Goal: Communication & Community: Answer question/provide support

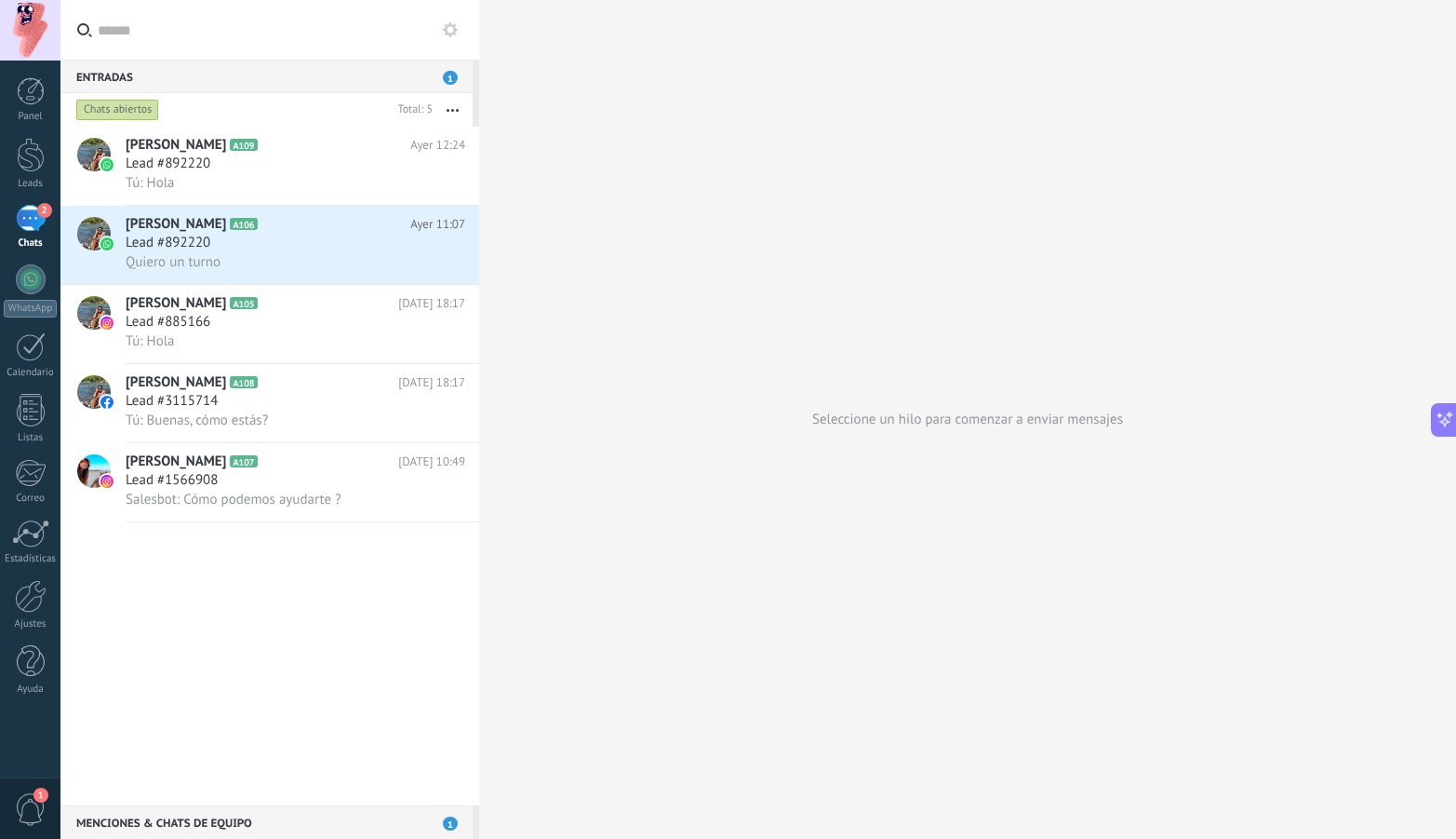
scroll to position [17, 0]
click at [44, 805] on span "1" at bounding box center [31, 809] width 32 height 33
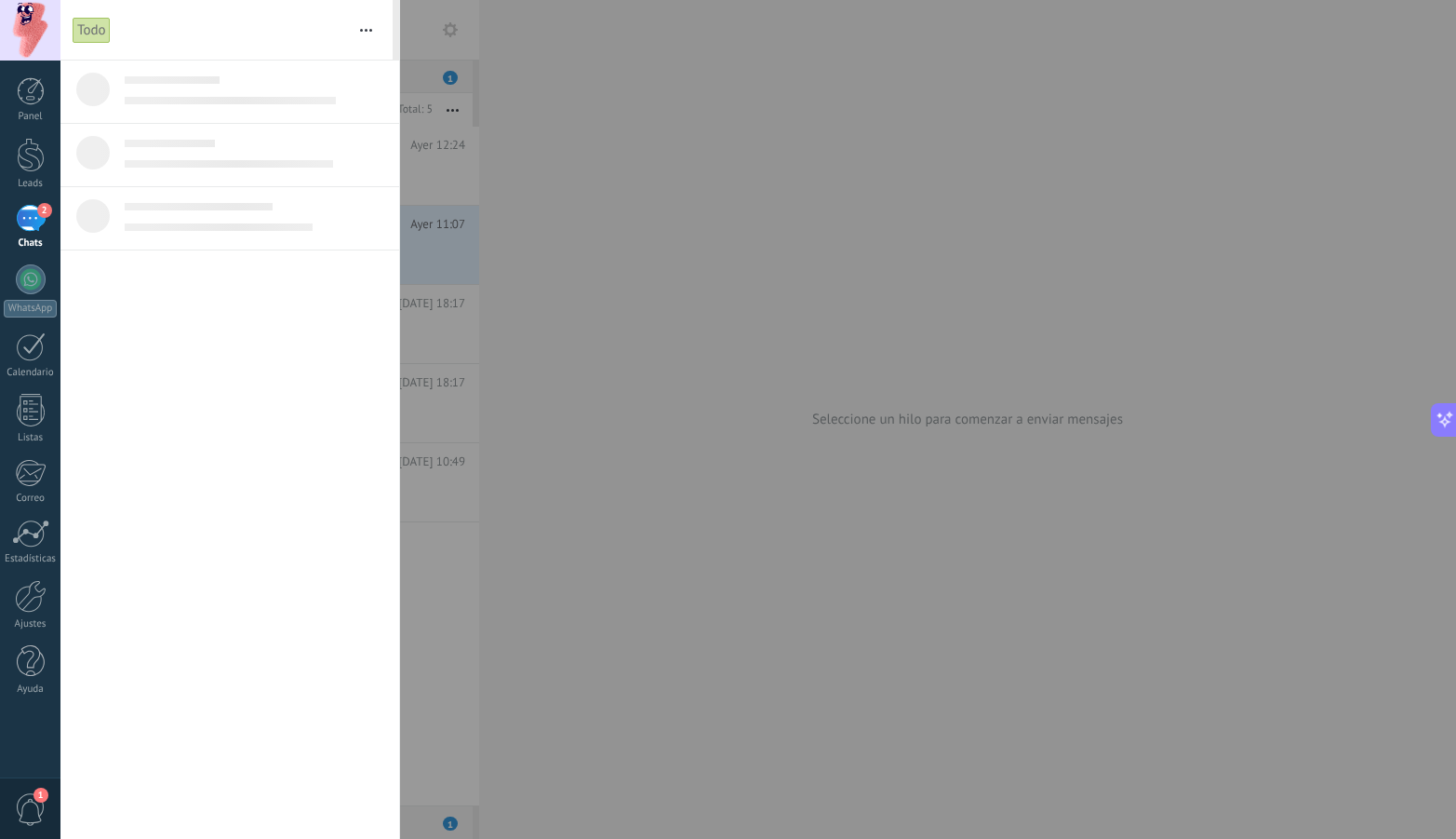
click at [30, 219] on div "2" at bounding box center [31, 218] width 30 height 27
click at [37, 286] on div at bounding box center [31, 278] width 30 height 30
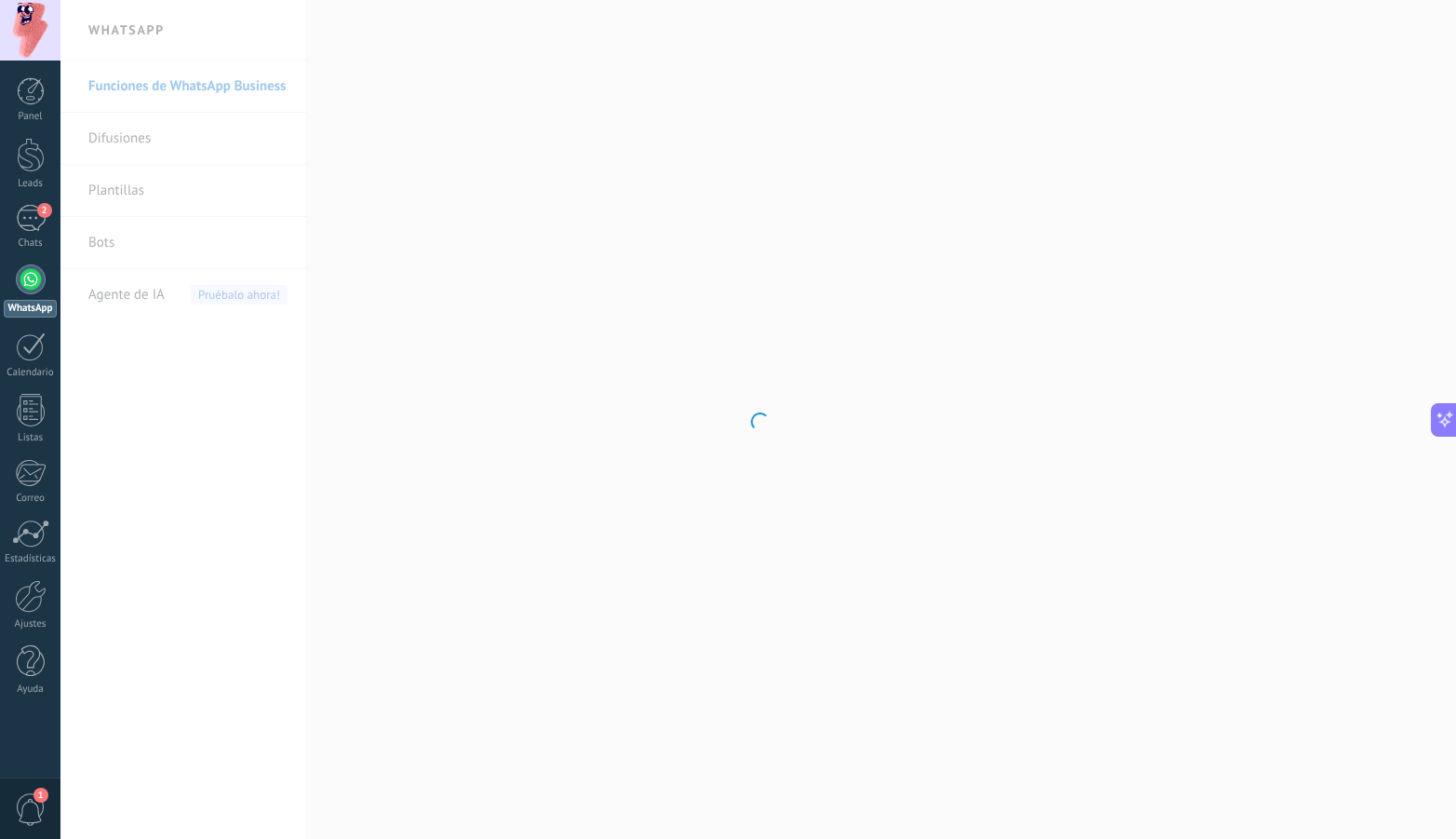
scroll to position [3483, 0]
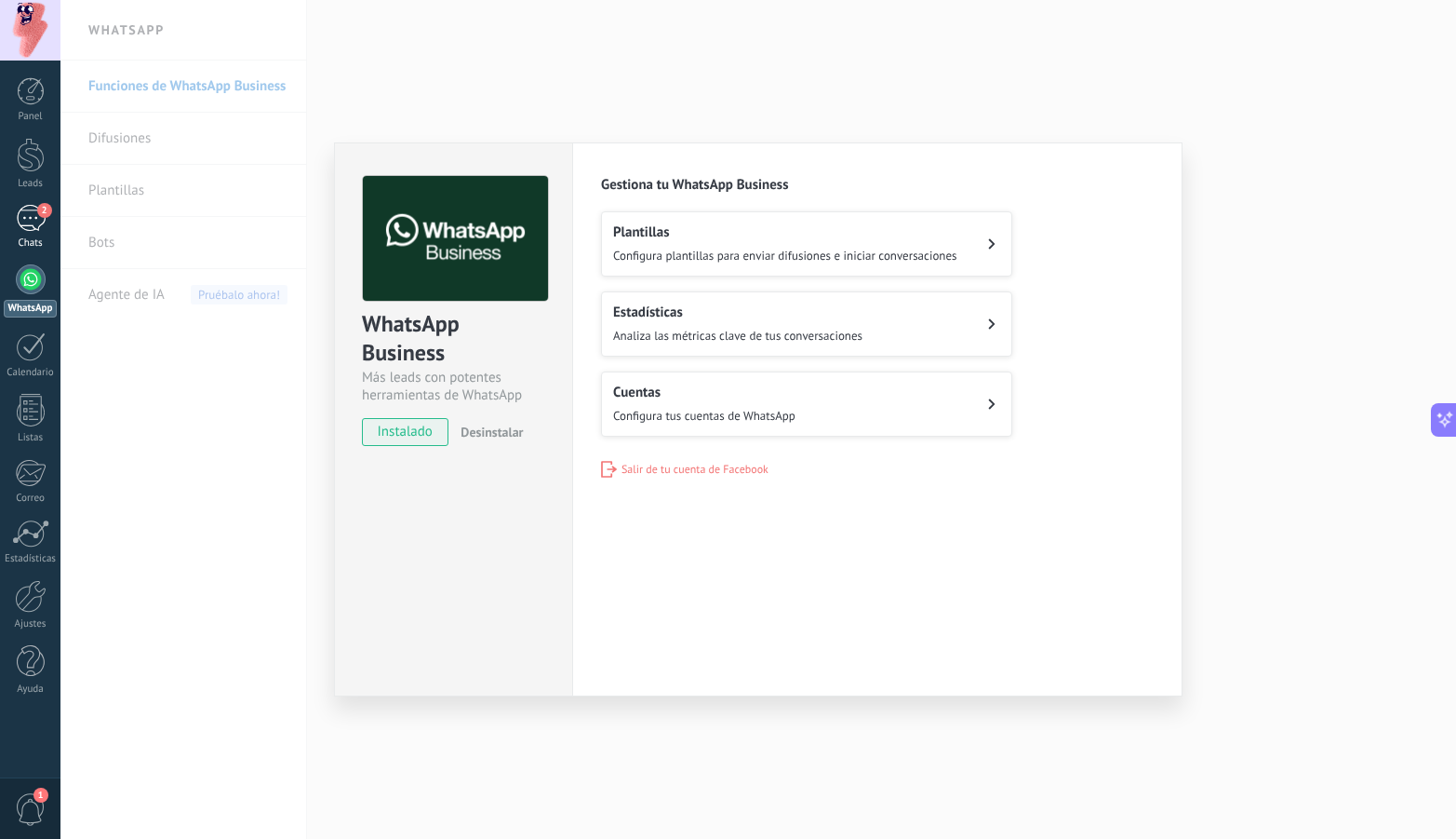
click at [22, 214] on div "2" at bounding box center [31, 218] width 30 height 27
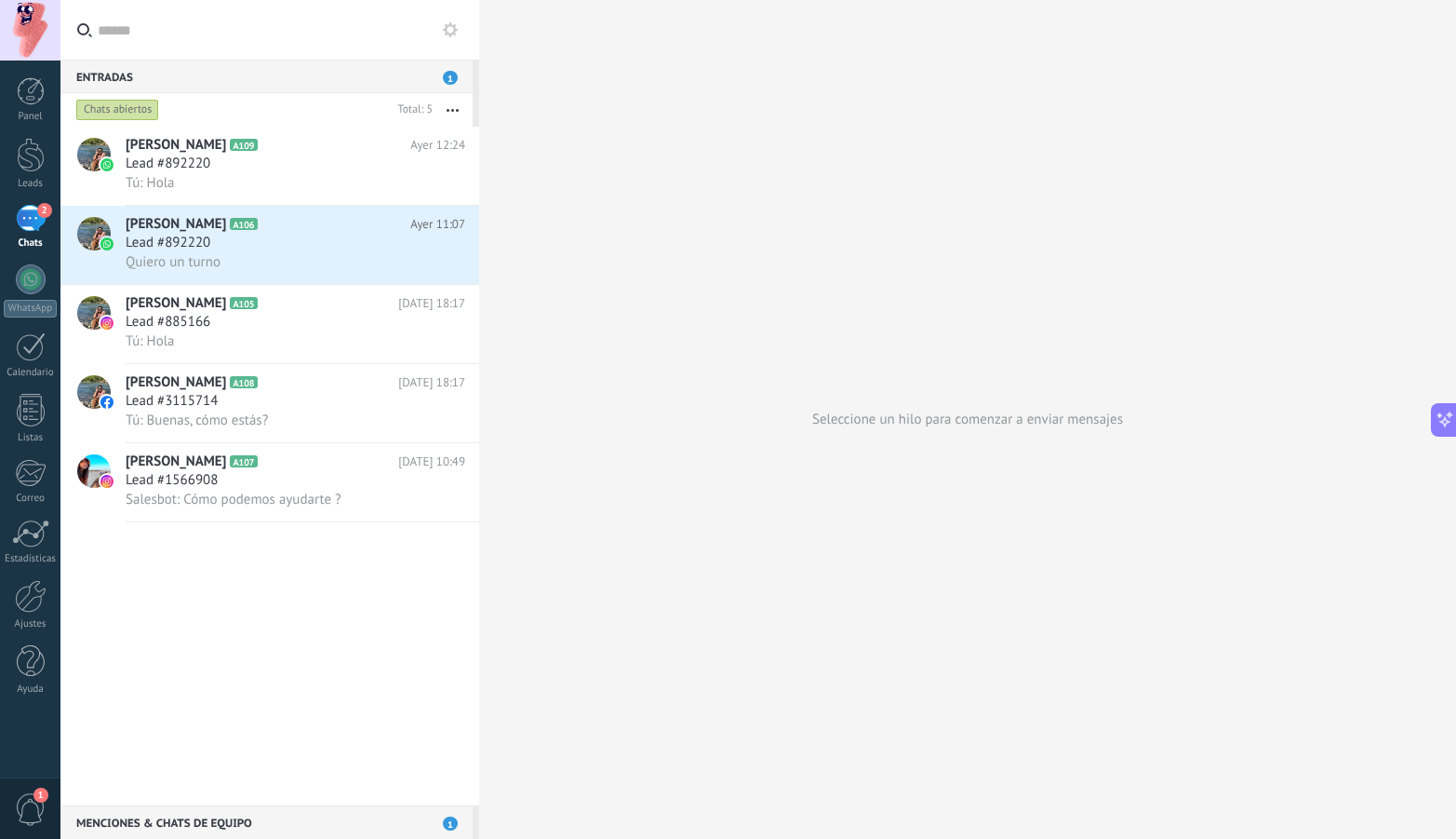
click at [451, 79] on span "1" at bounding box center [451, 77] width 15 height 14
click at [364, 174] on div "Tú: Hola" at bounding box center [295, 183] width 340 height 19
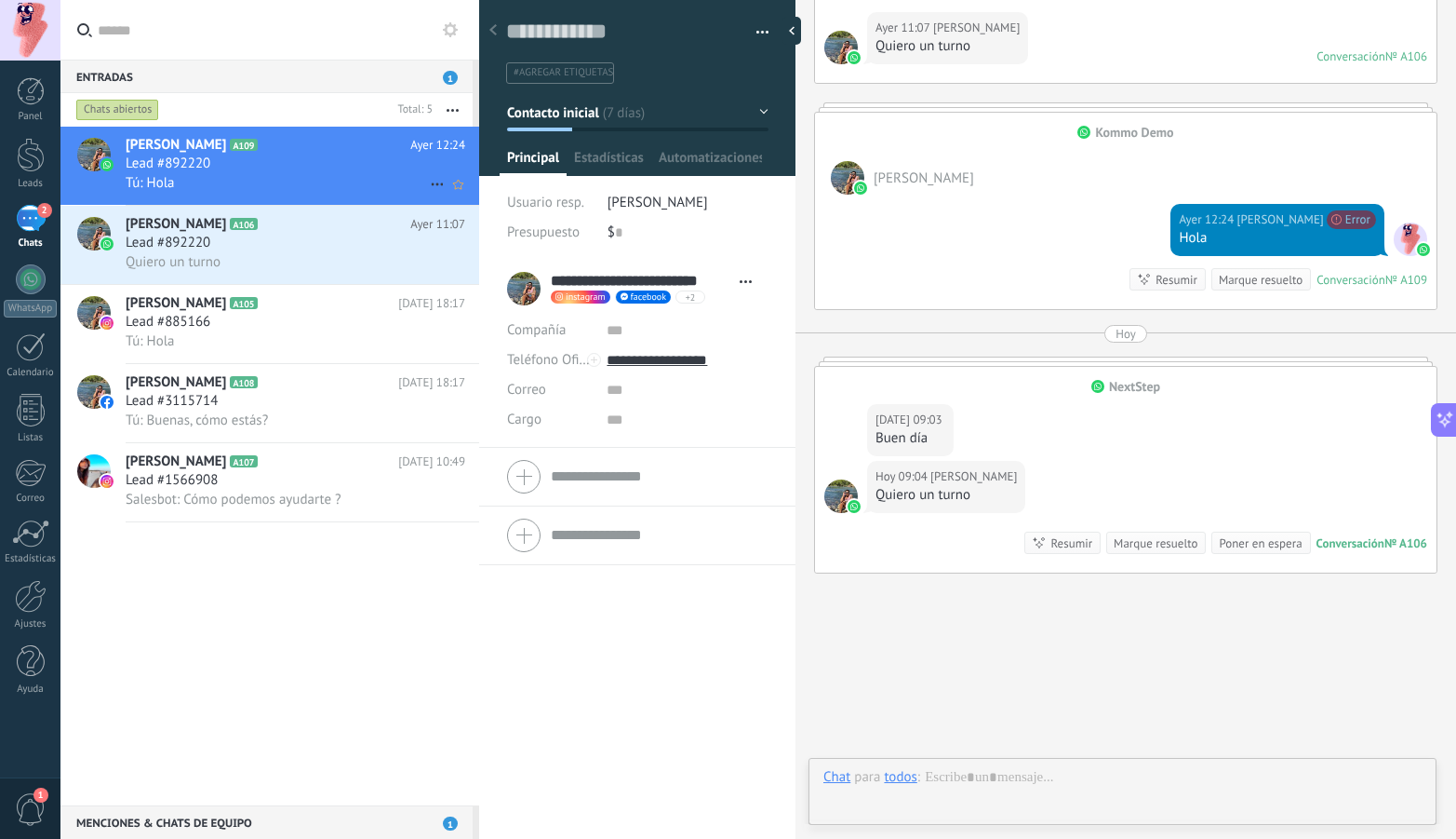
scroll to position [28, 0]
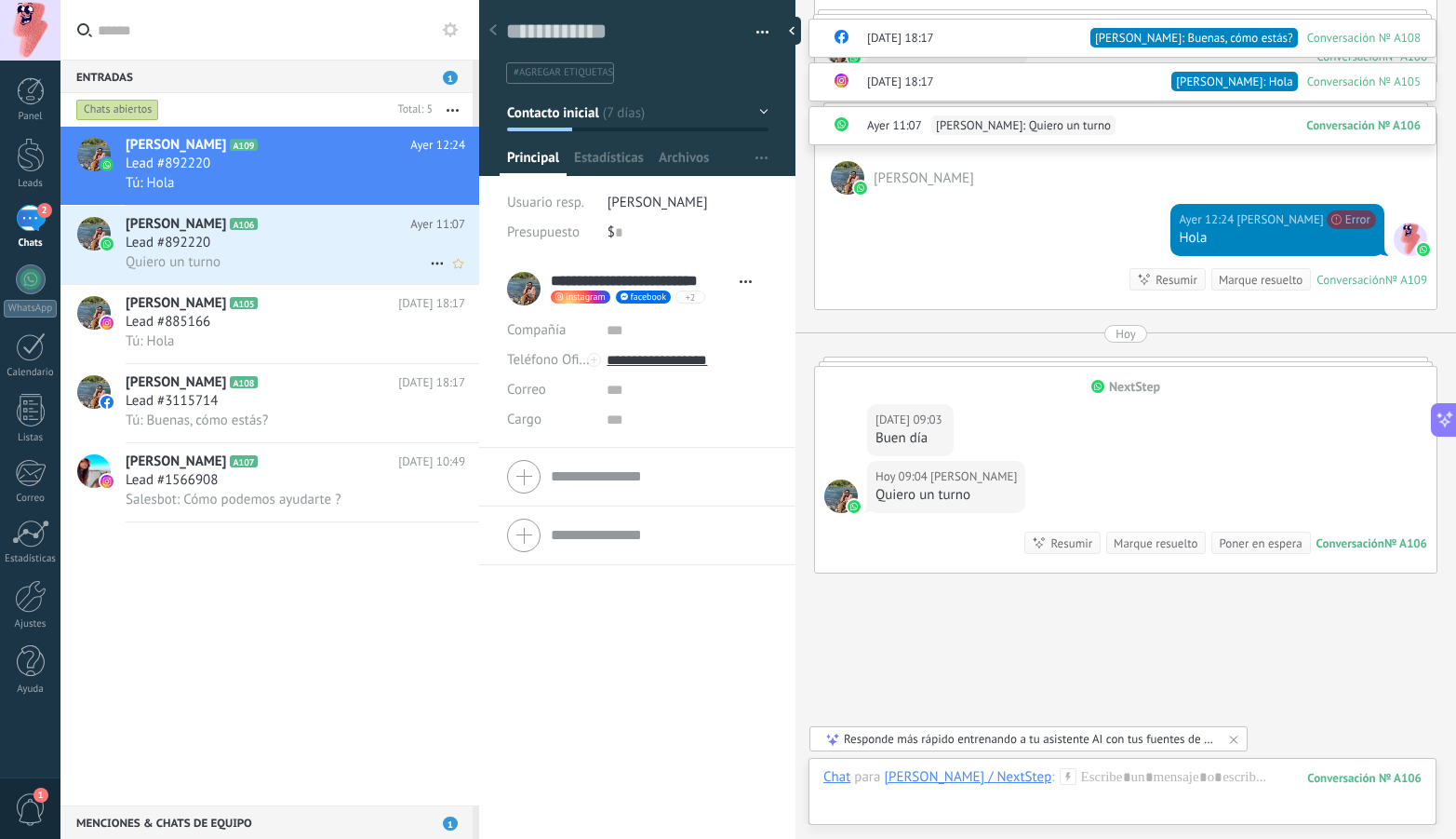
click at [355, 246] on div "Lead #892220" at bounding box center [295, 242] width 340 height 18
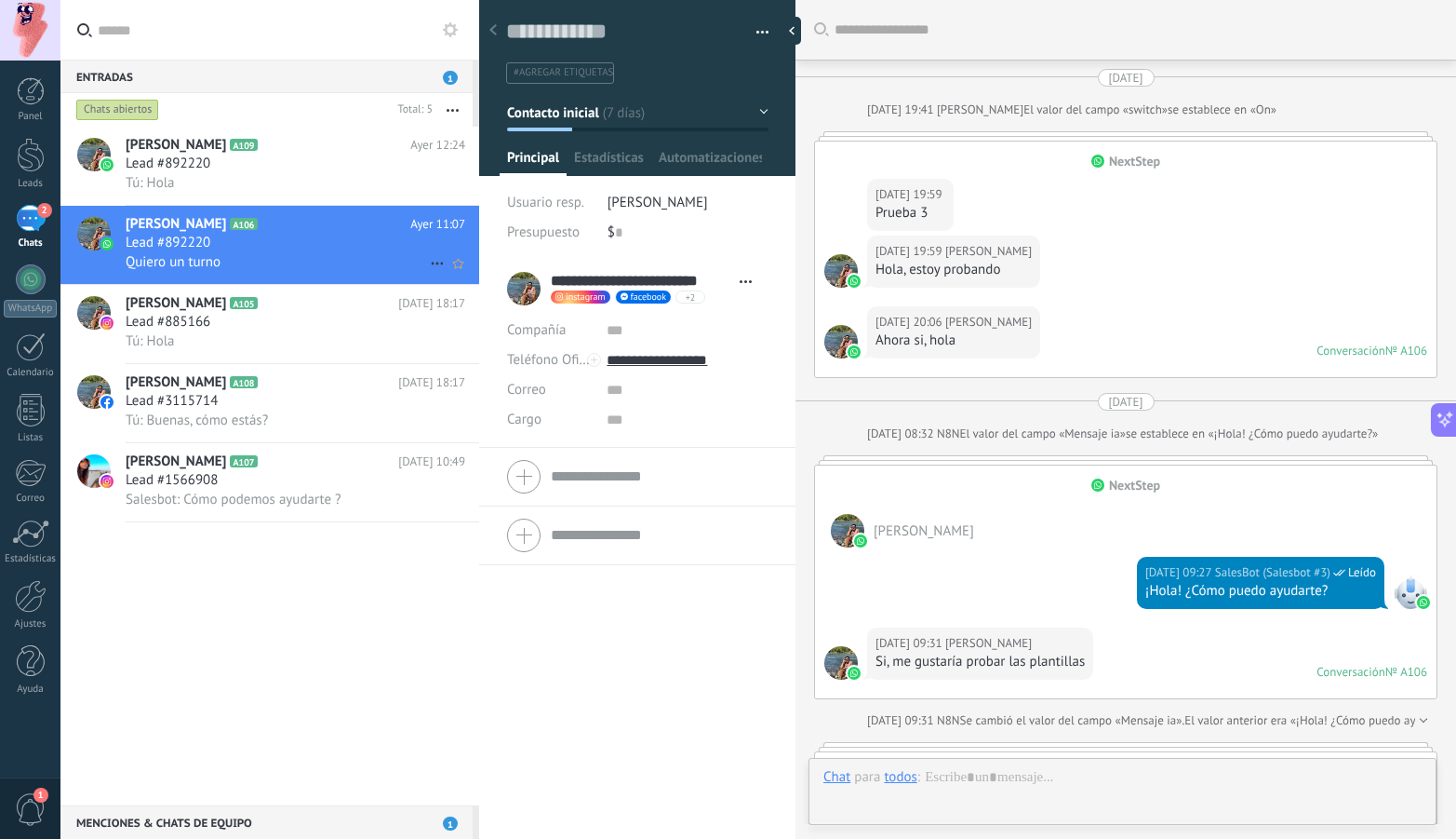
scroll to position [4671, 0]
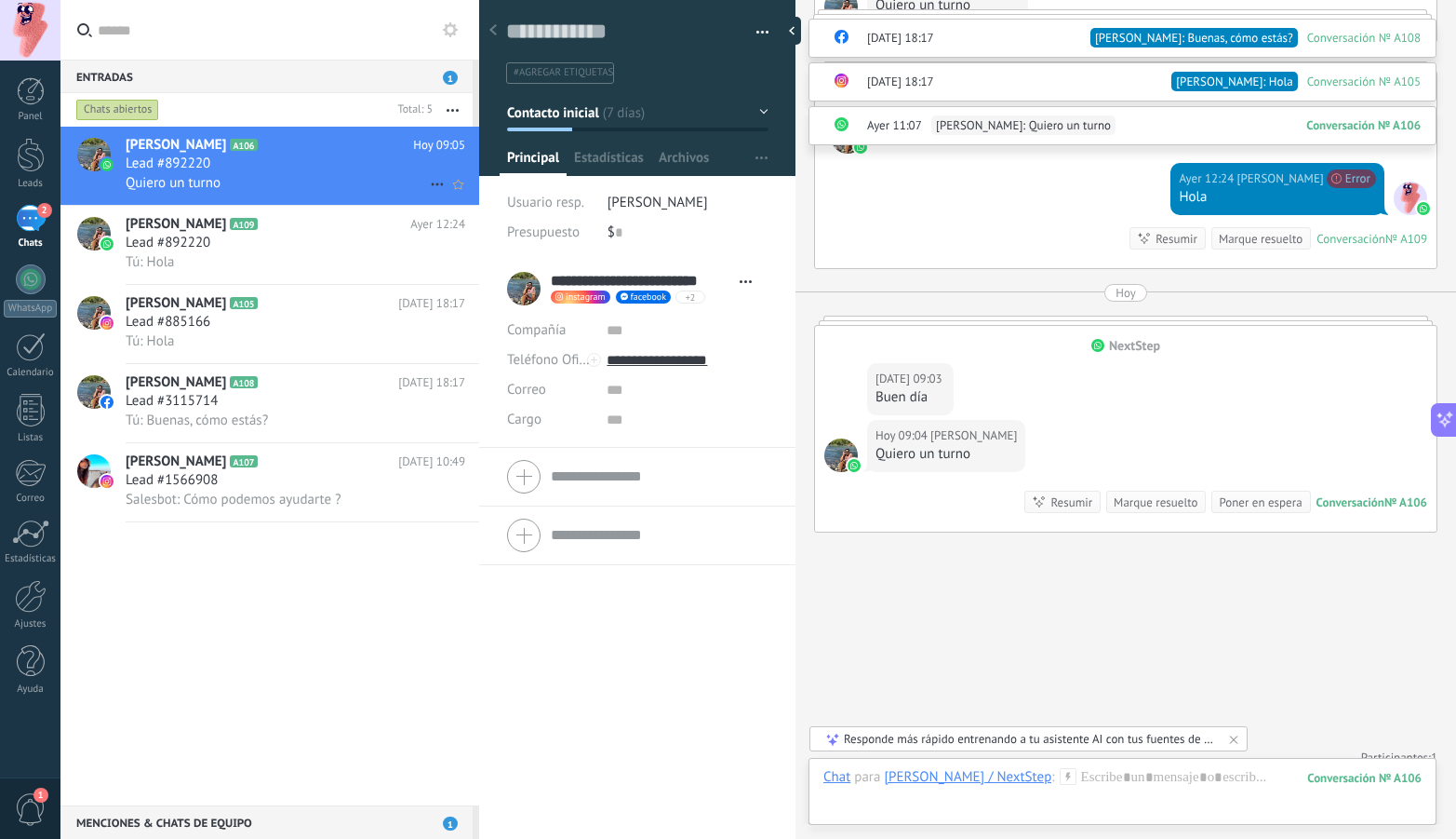
click at [318, 181] on div "Quiero un turno" at bounding box center [295, 183] width 340 height 19
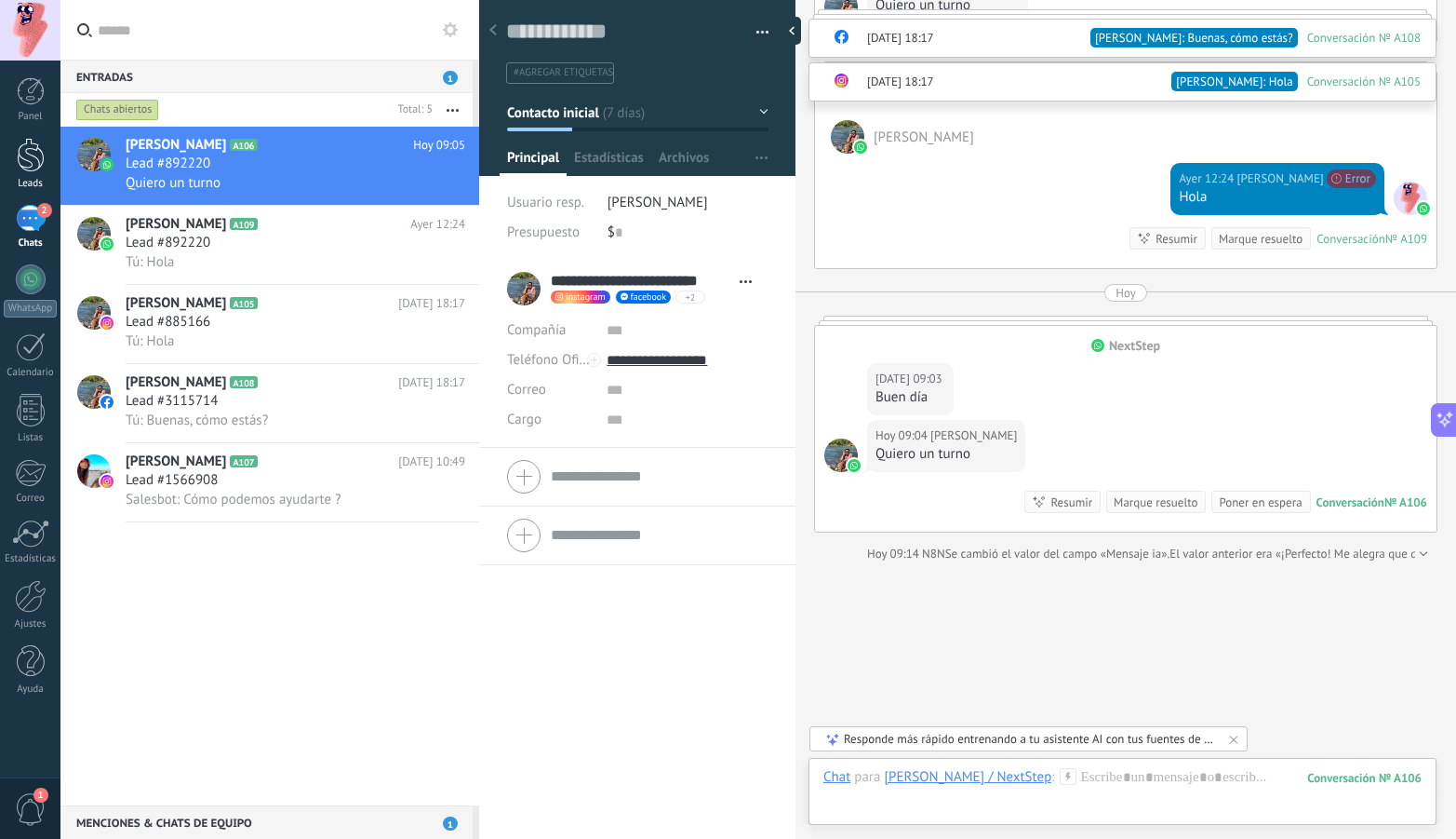
scroll to position [4509, 0]
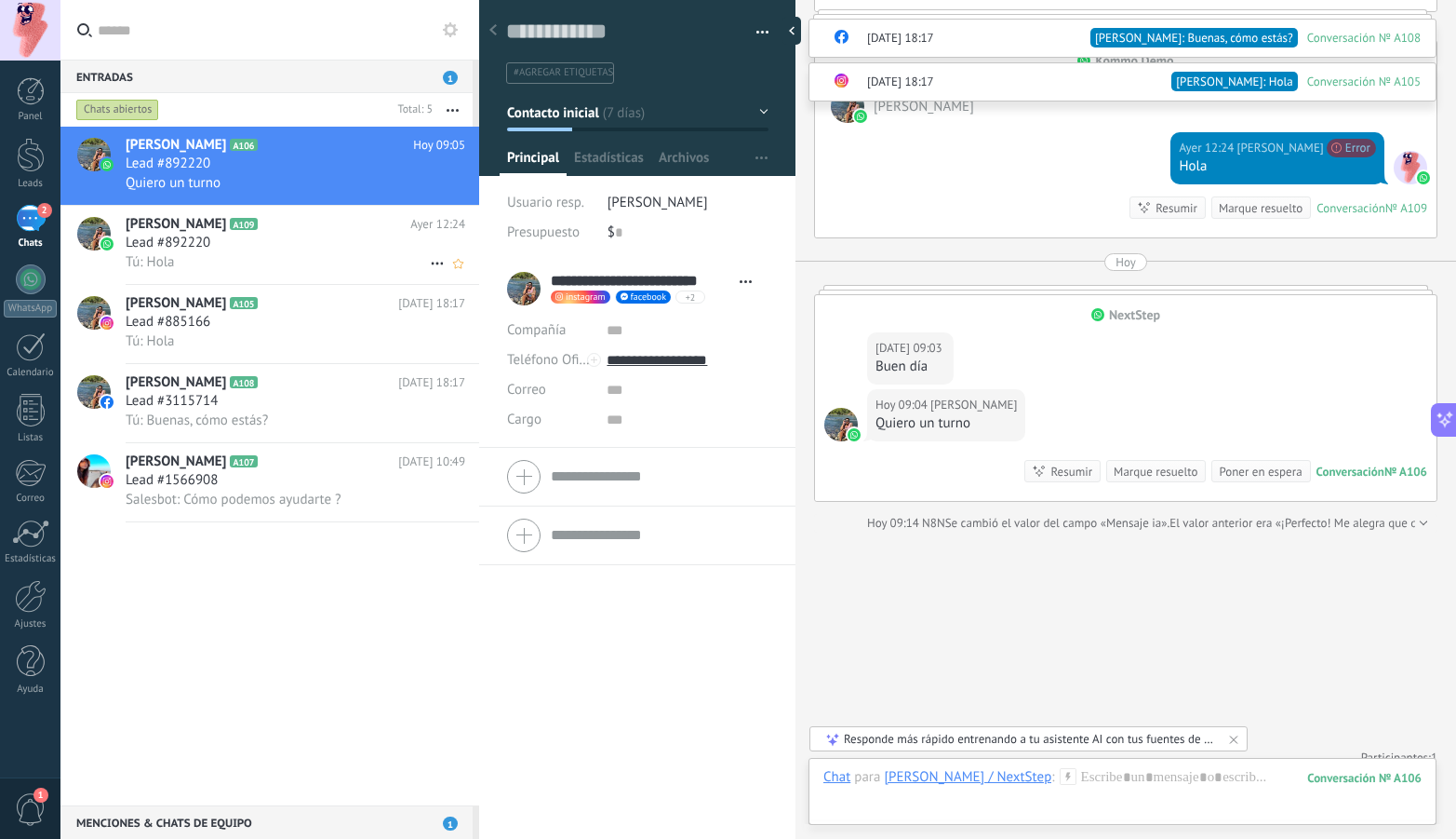
click at [331, 248] on div "Lead #892220" at bounding box center [295, 242] width 340 height 18
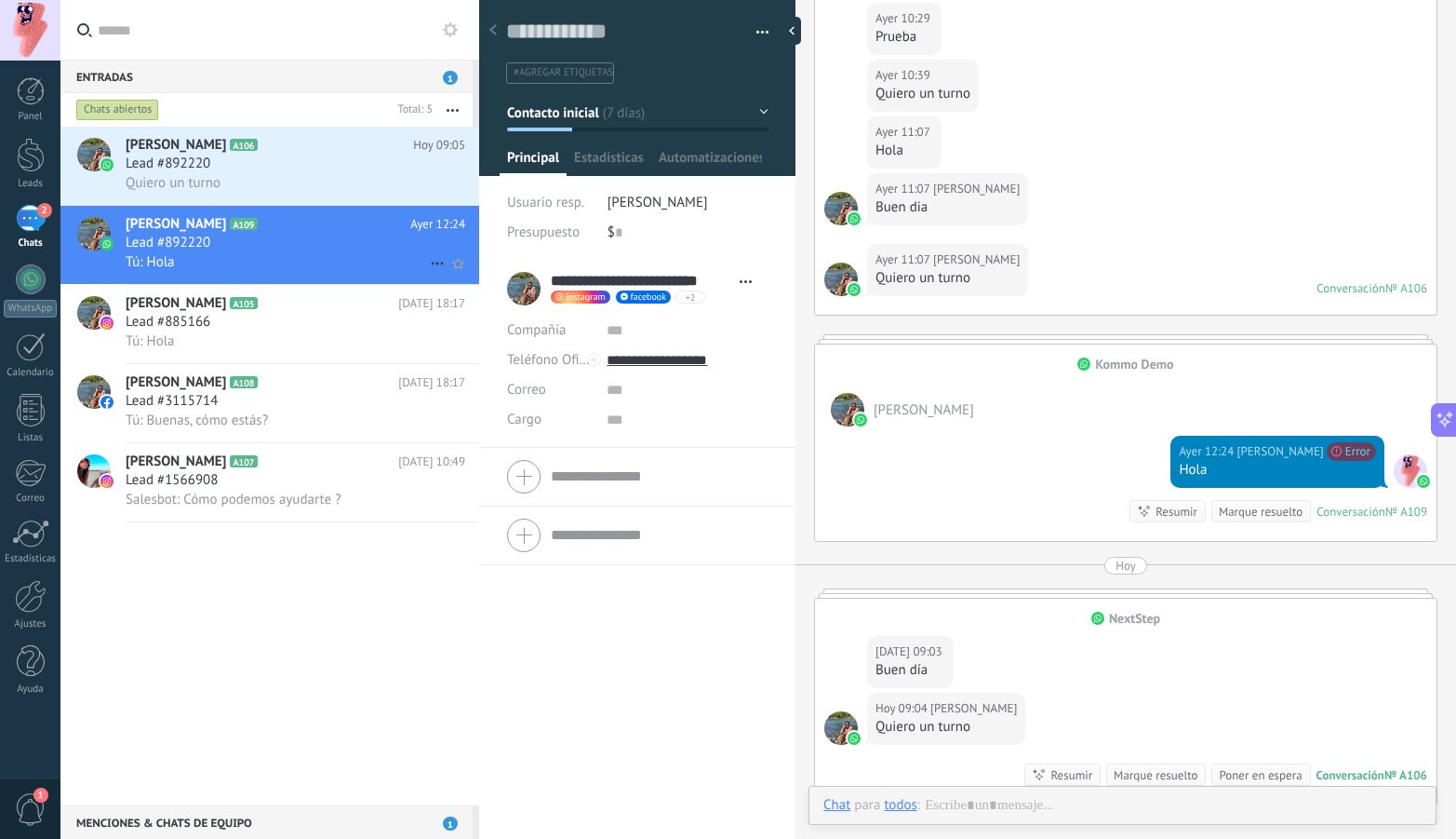
scroll to position [28, 0]
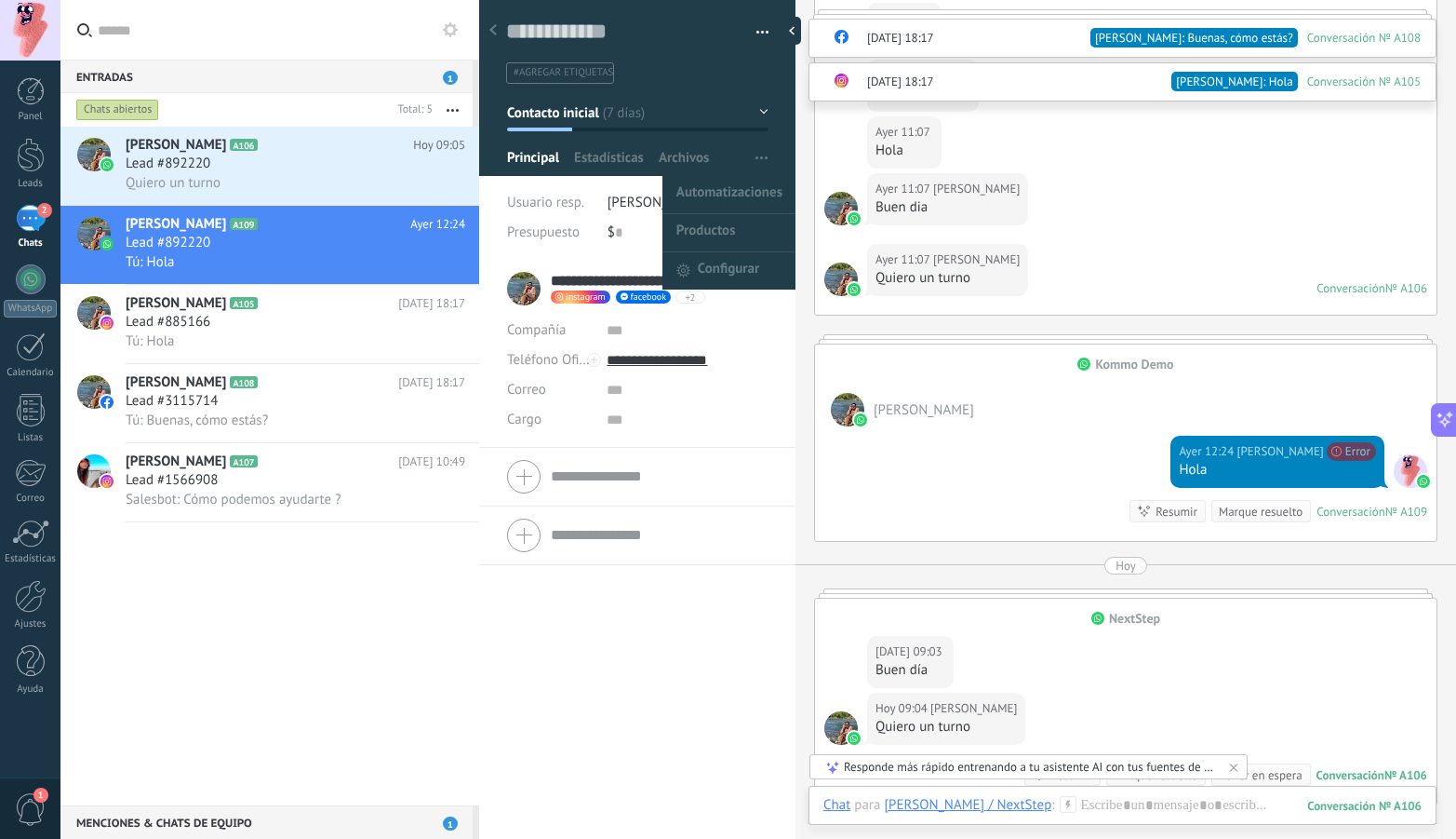
click at [765, 159] on button "button" at bounding box center [761, 158] width 27 height 35
click at [752, 187] on span "Automatizaciones" at bounding box center [729, 194] width 106 height 37
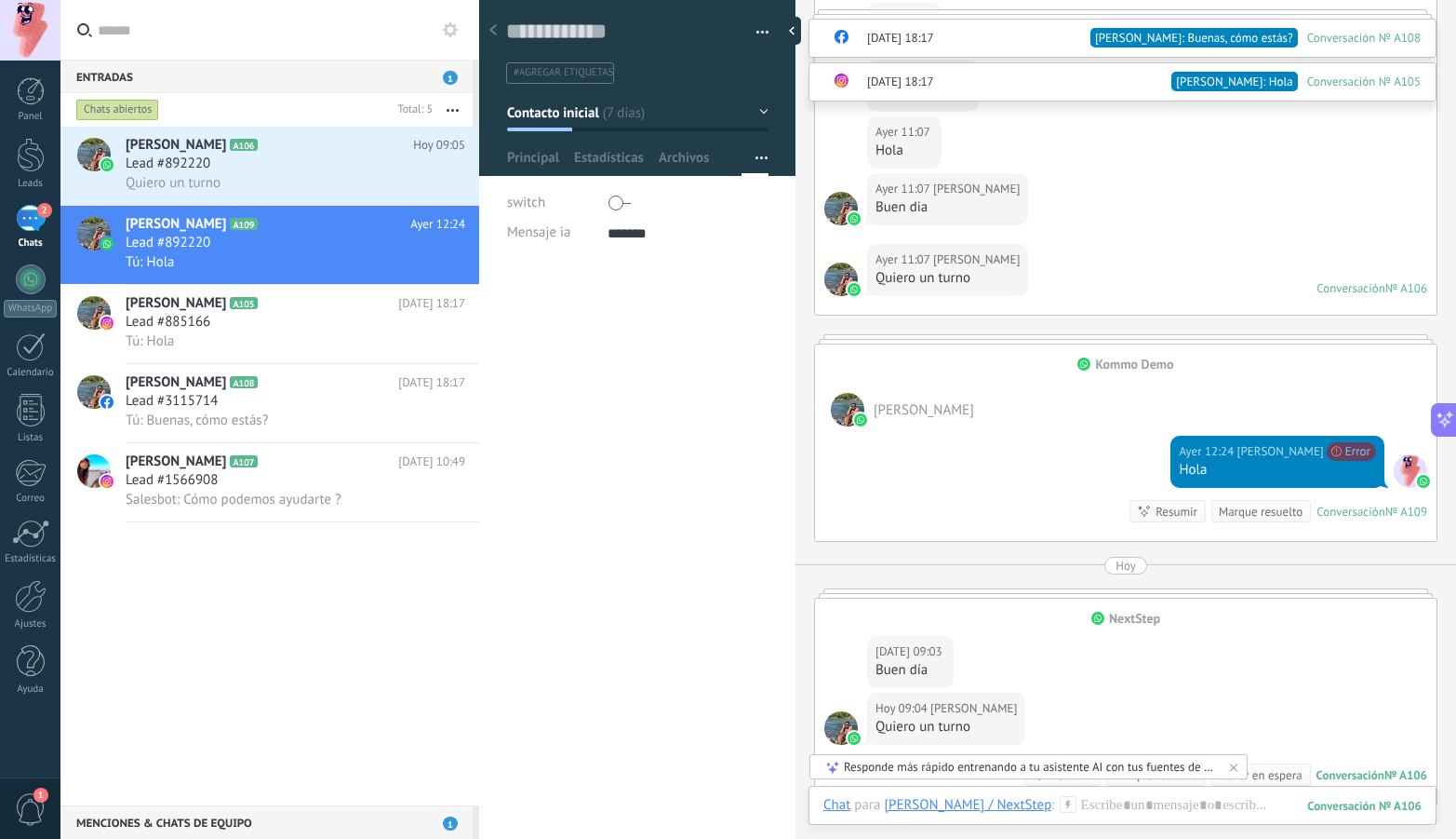
scroll to position [18, 0]
click at [298, 168] on div "Lead #892220" at bounding box center [295, 163] width 340 height 18
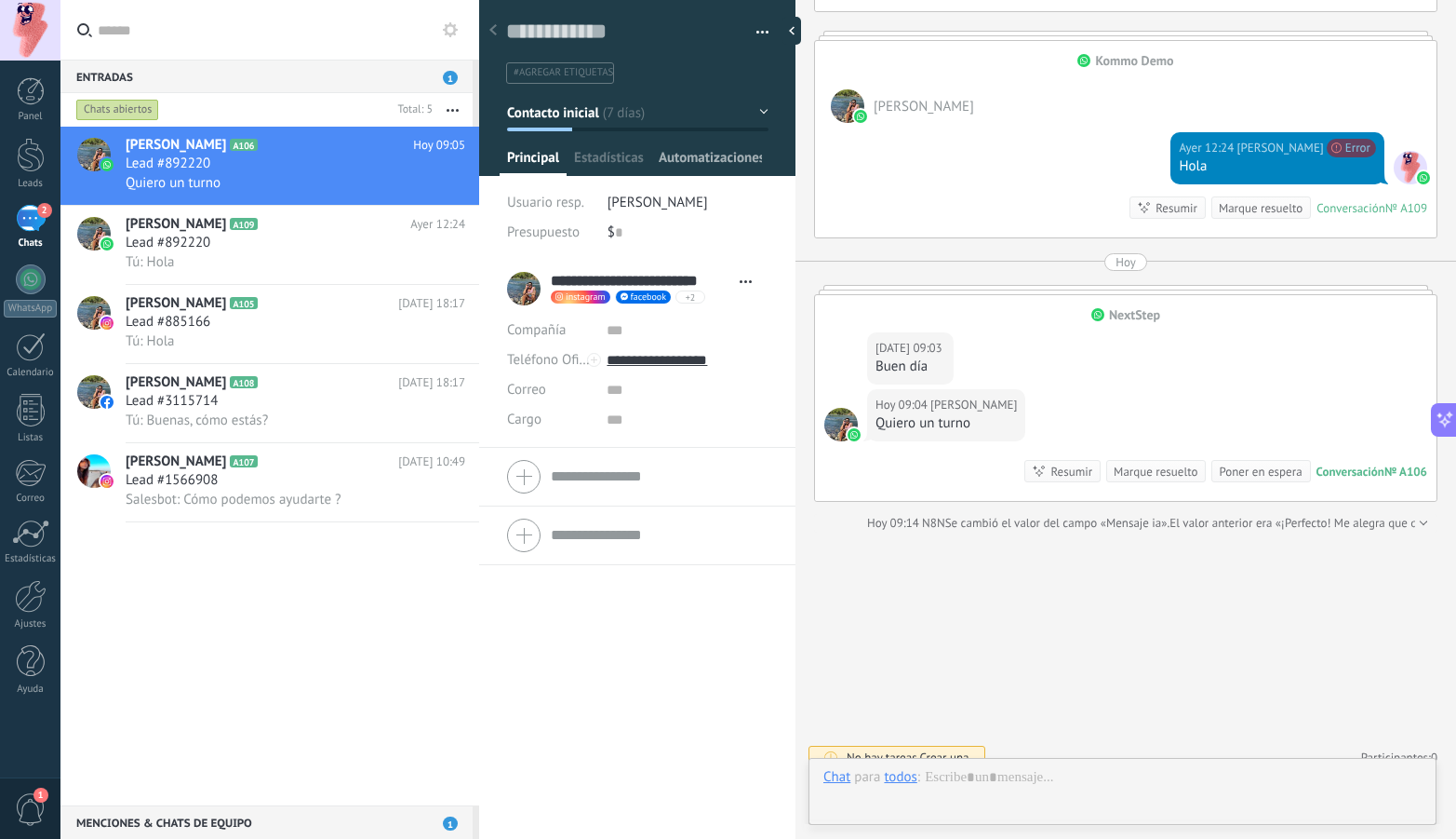
scroll to position [28, 0]
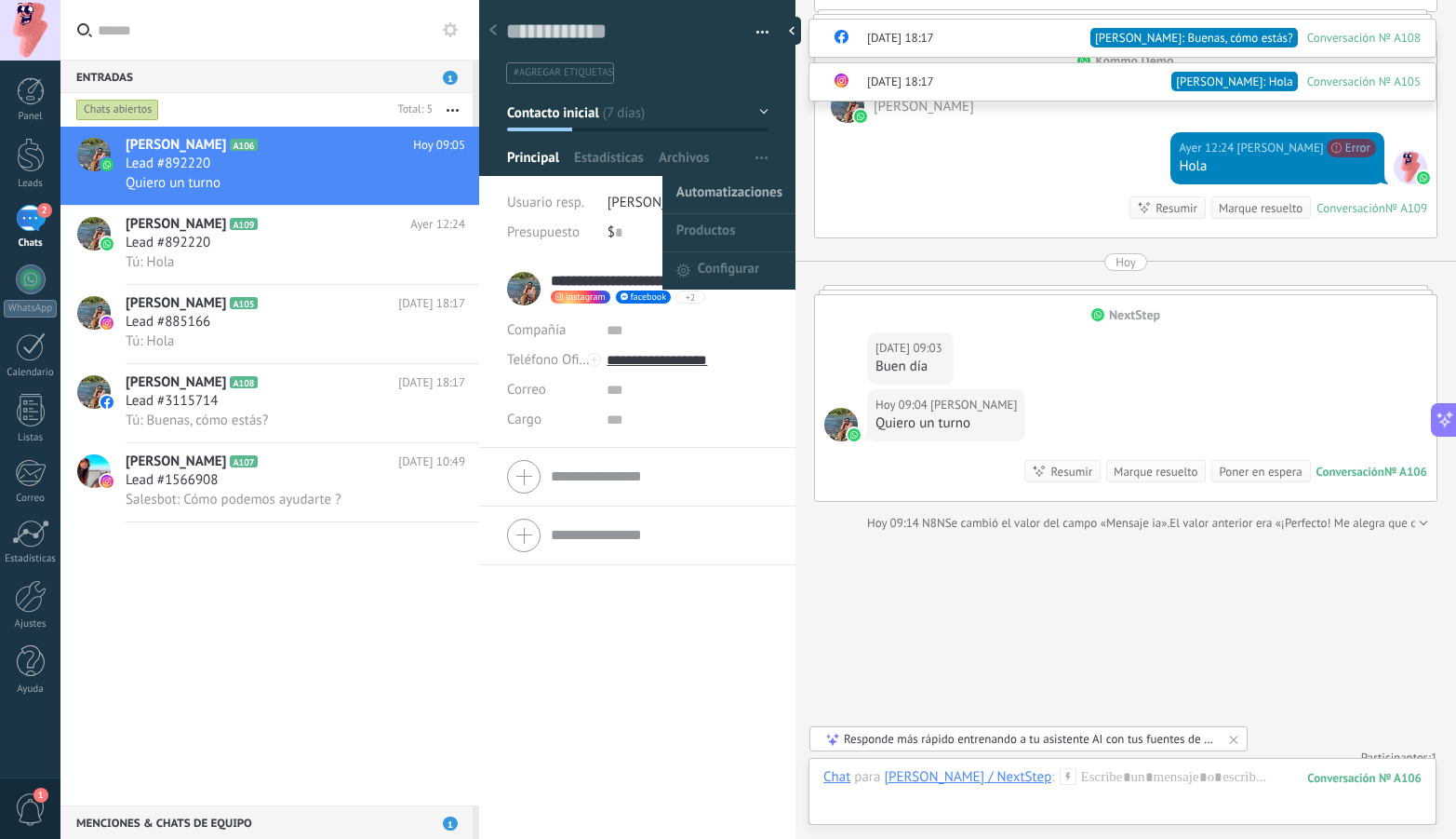
click at [745, 188] on span "Automatizaciones" at bounding box center [729, 194] width 106 height 37
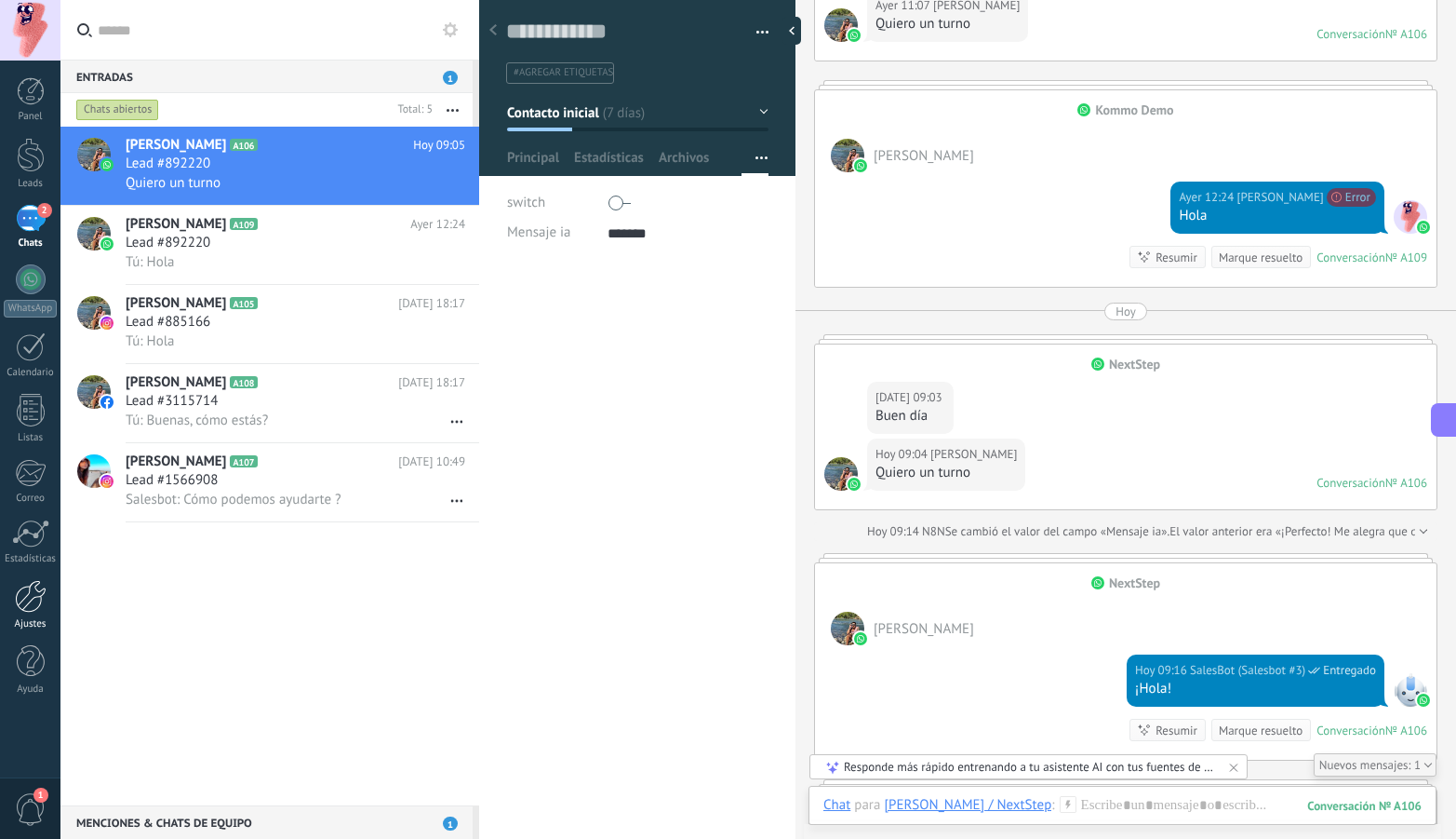
scroll to position [4464, 0]
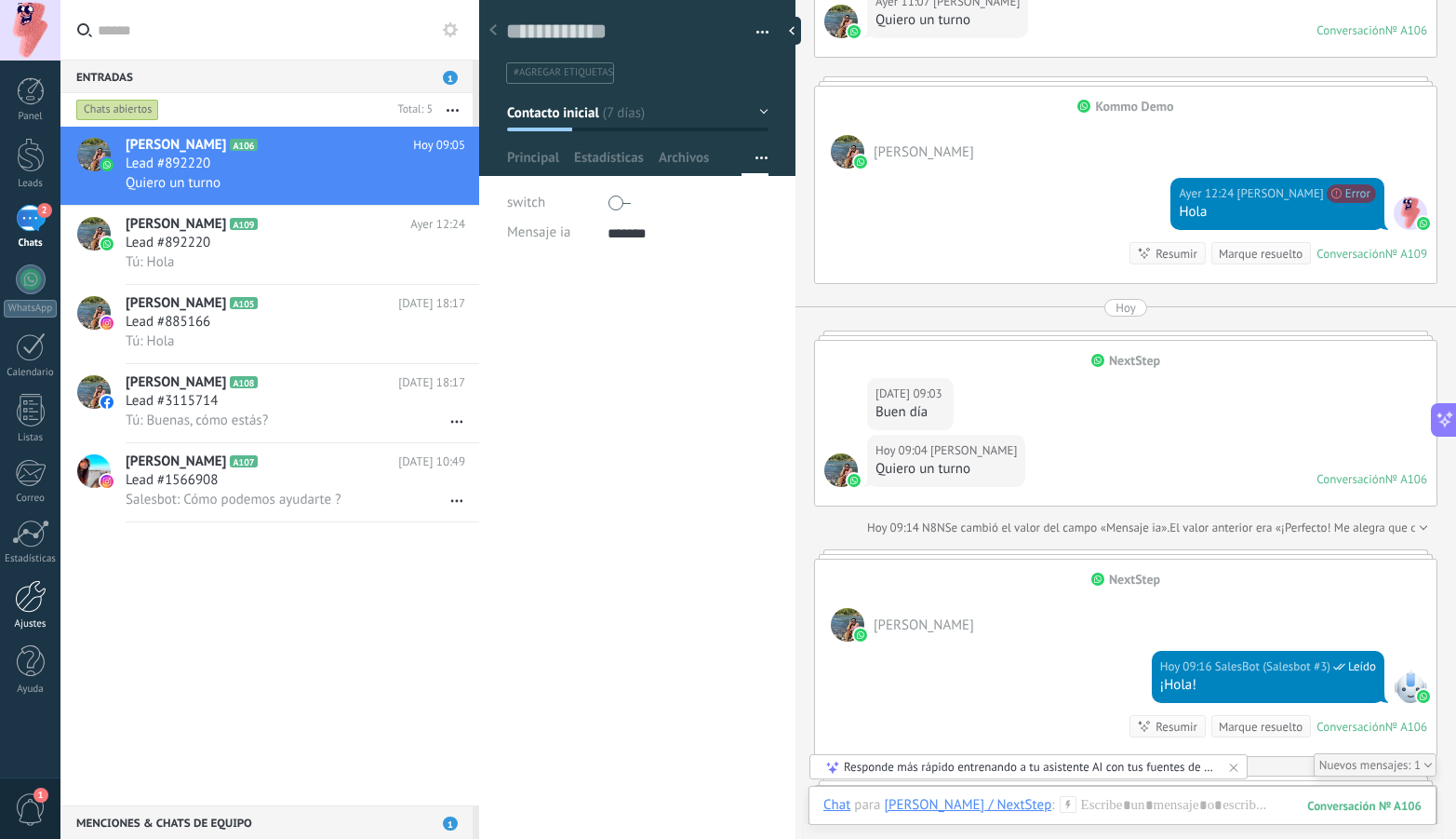
click at [22, 596] on div at bounding box center [31, 596] width 32 height 33
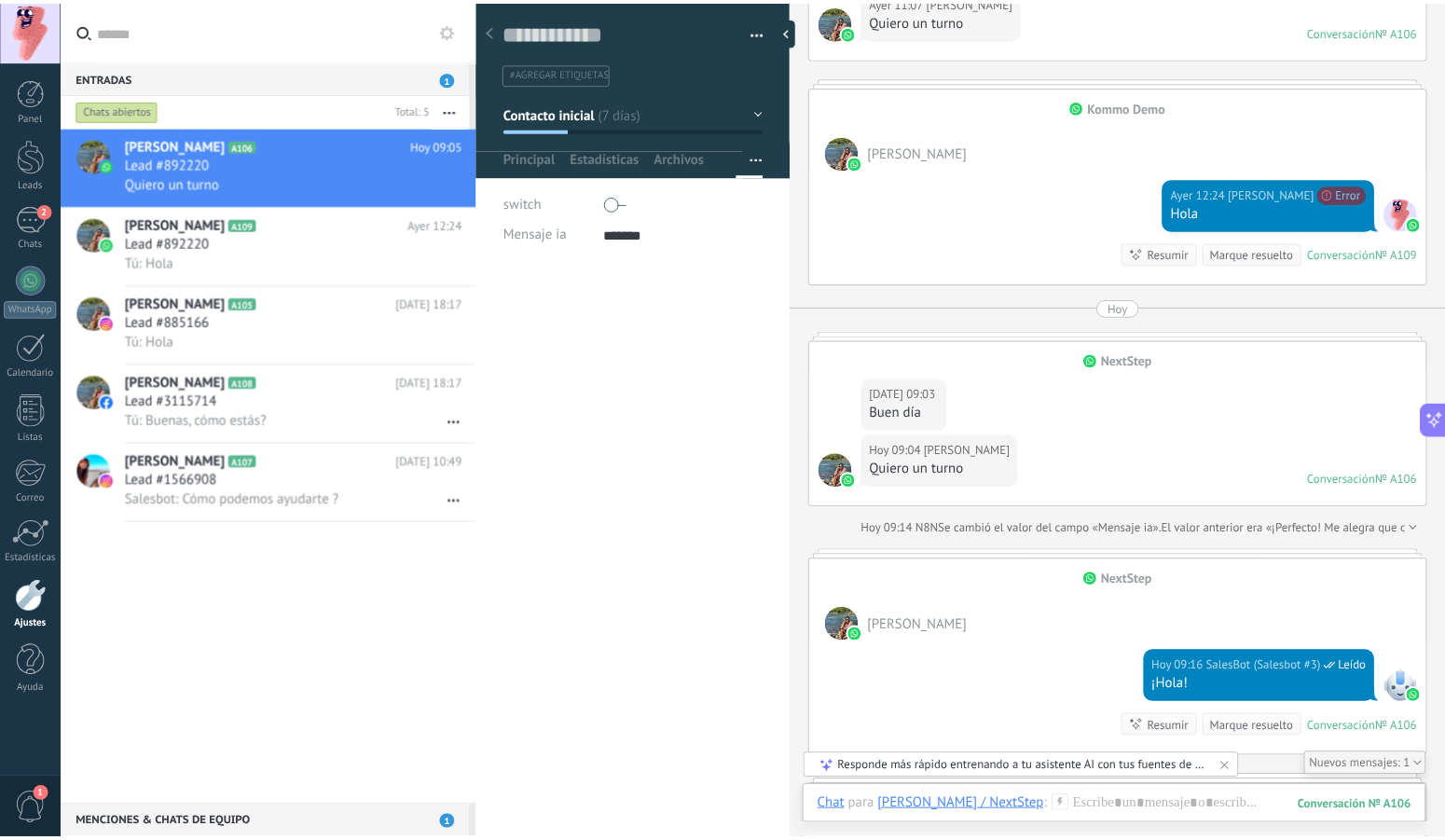
scroll to position [3445, 0]
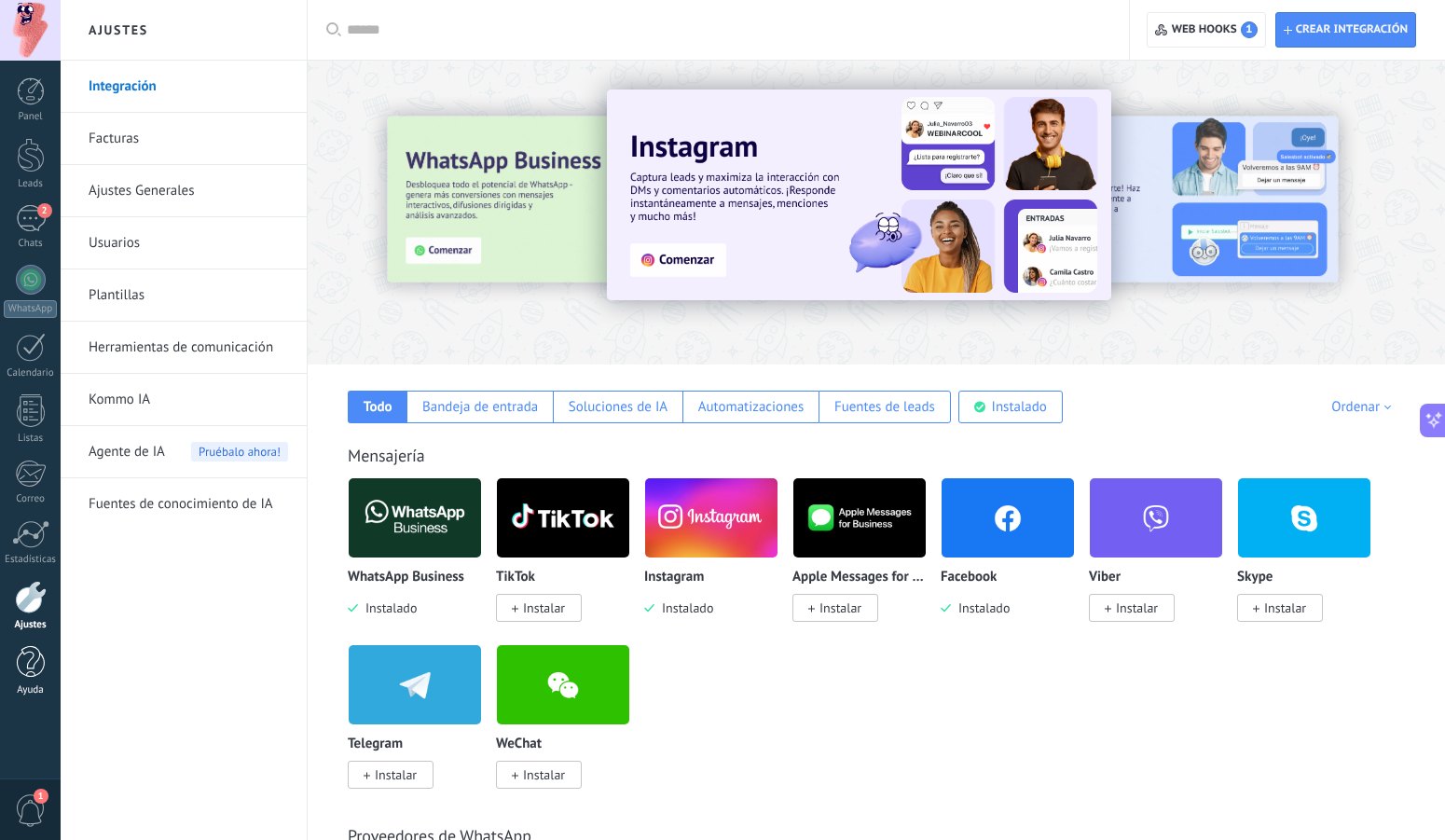
click at [30, 658] on div at bounding box center [31, 662] width 28 height 33
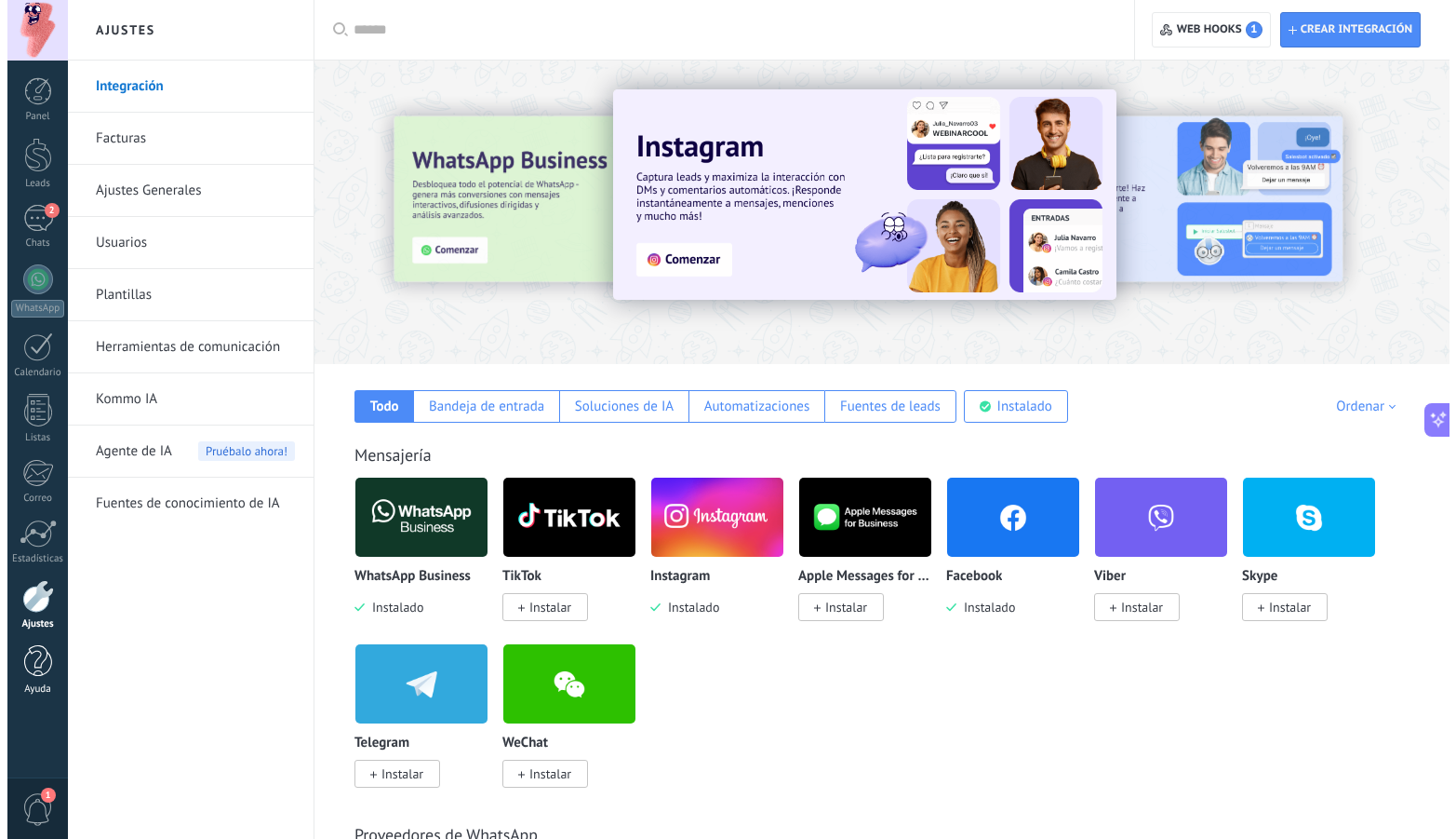
scroll to position [3483, 0]
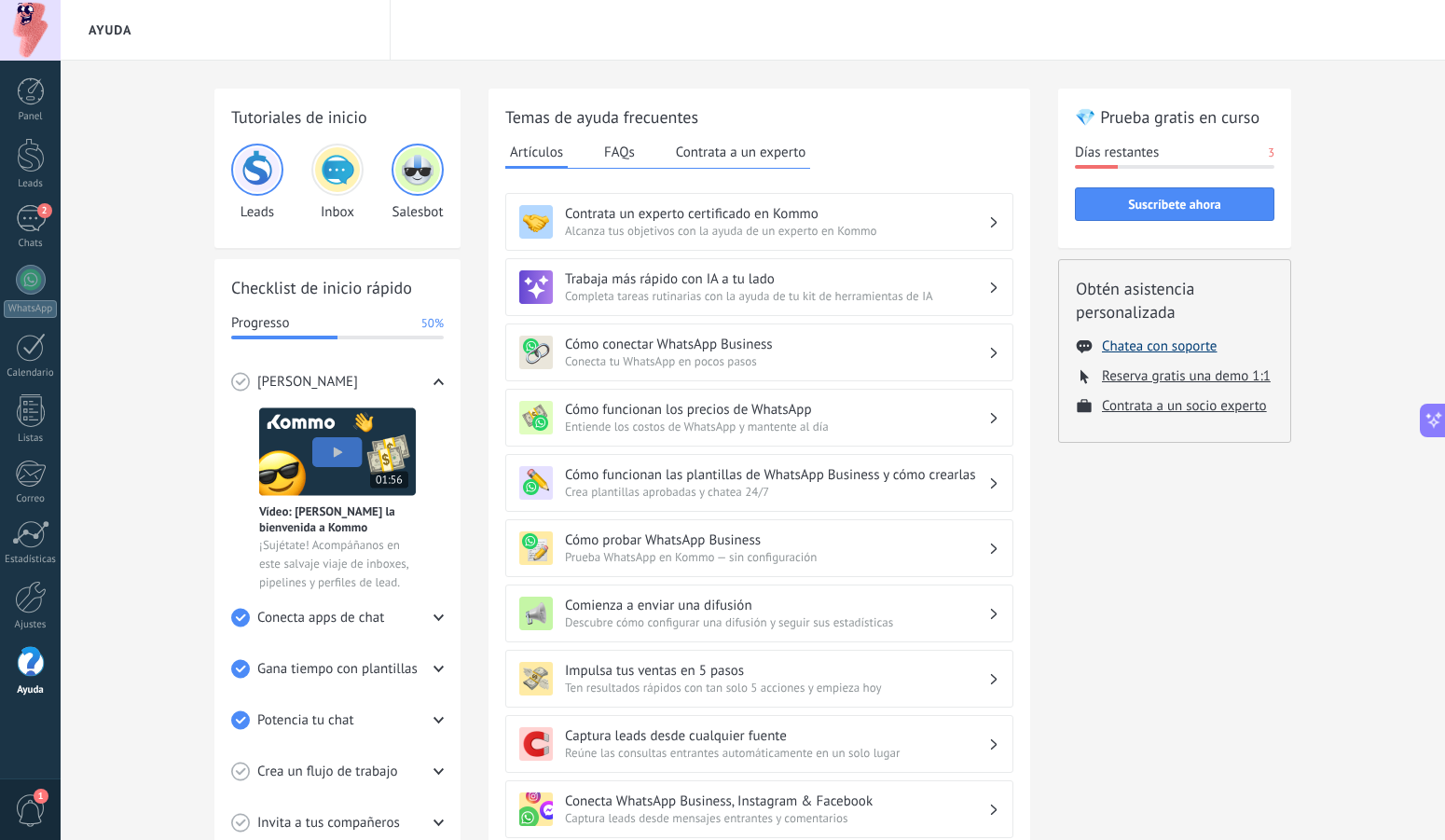
click at [1167, 351] on button "Chatea con soporte" at bounding box center [1159, 346] width 115 height 17
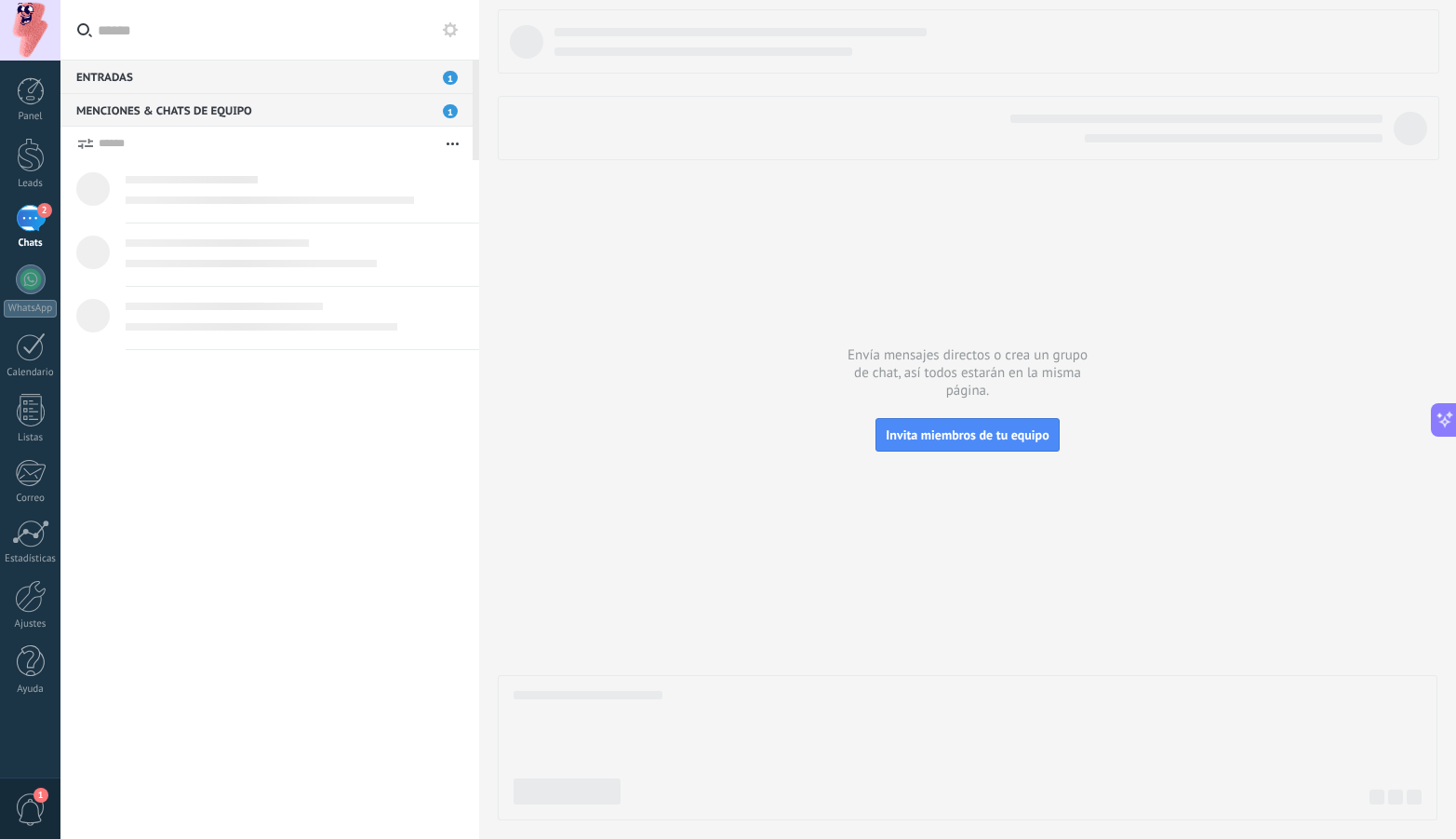
type textarea "*******"
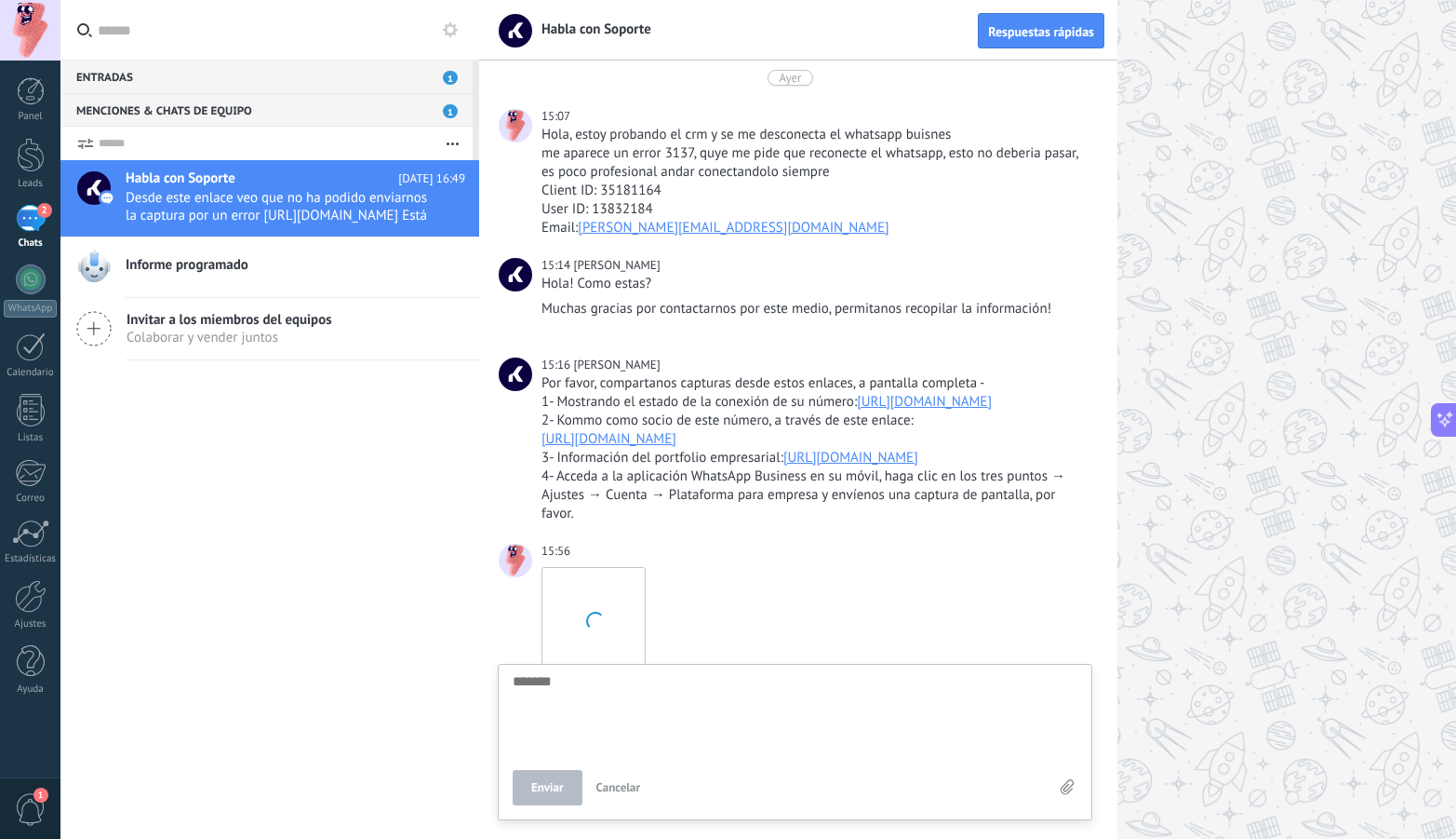
scroll to position [538, 0]
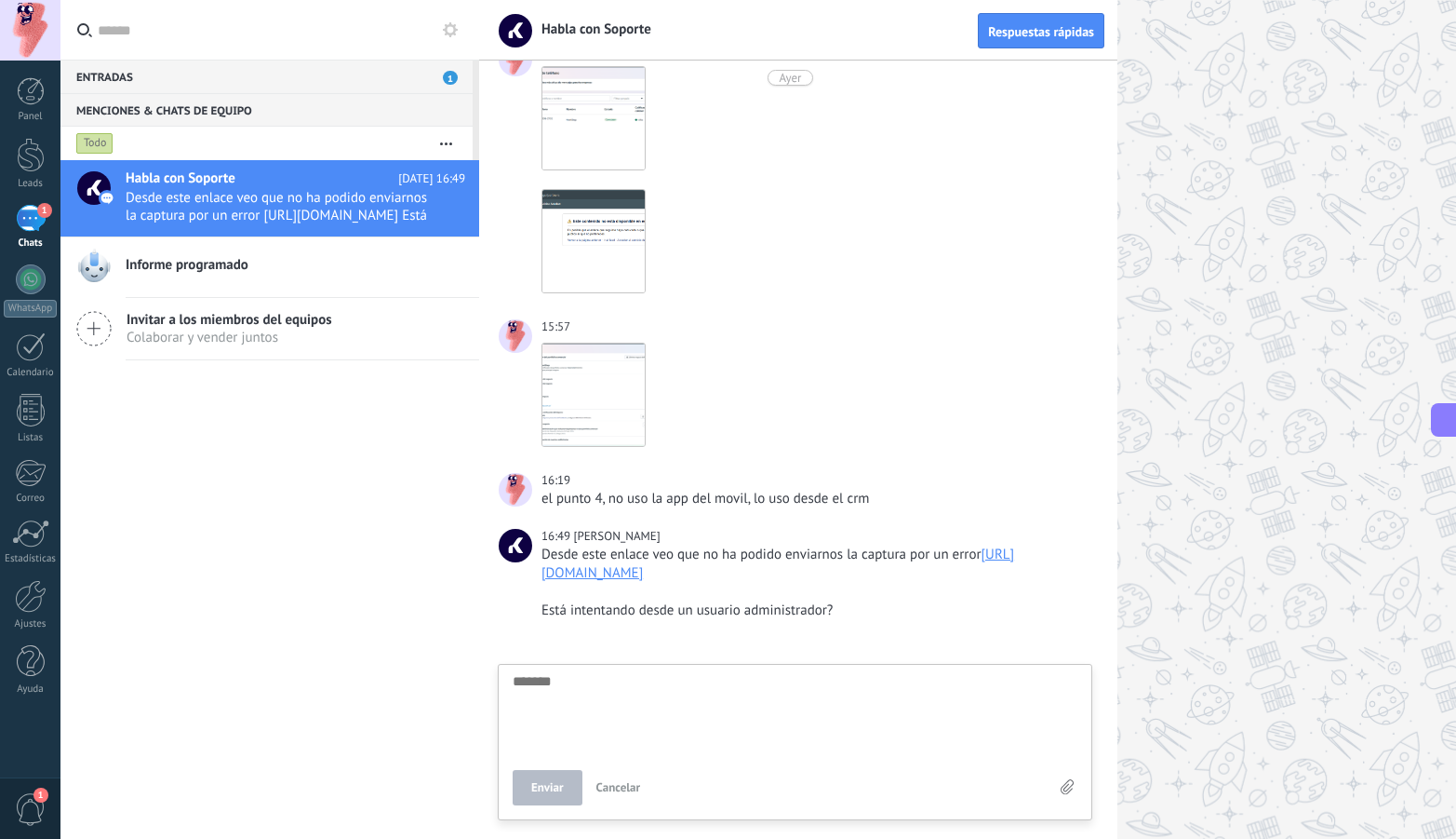
drag, startPoint x: 883, startPoint y: 572, endPoint x: 541, endPoint y: 579, distance: 342.1
click at [541, 579] on div "Desde este enlace veo que no ha podido enviarnos la captura por un error [URL][…" at bounding box center [815, 563] width 547 height 37
copy link "[URL][DOMAIN_NAME]"
